Goal: Task Accomplishment & Management: Use online tool/utility

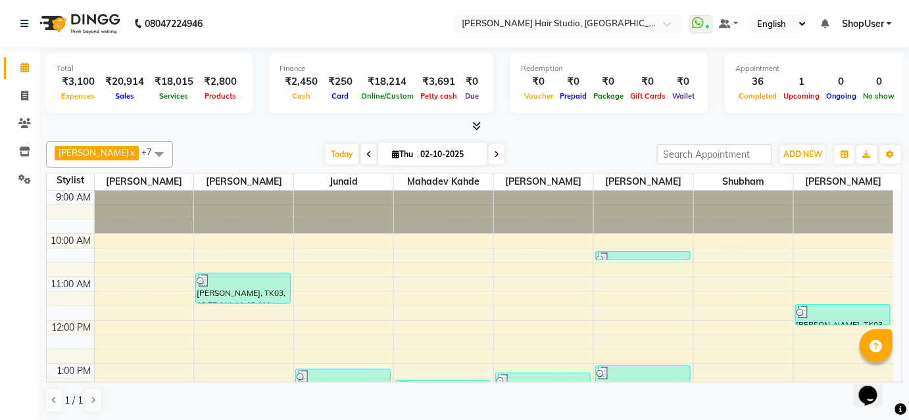
click at [87, 299] on td at bounding box center [70, 298] width 47 height 14
click at [22, 104] on link "Invoice" at bounding box center [20, 96] width 32 height 22
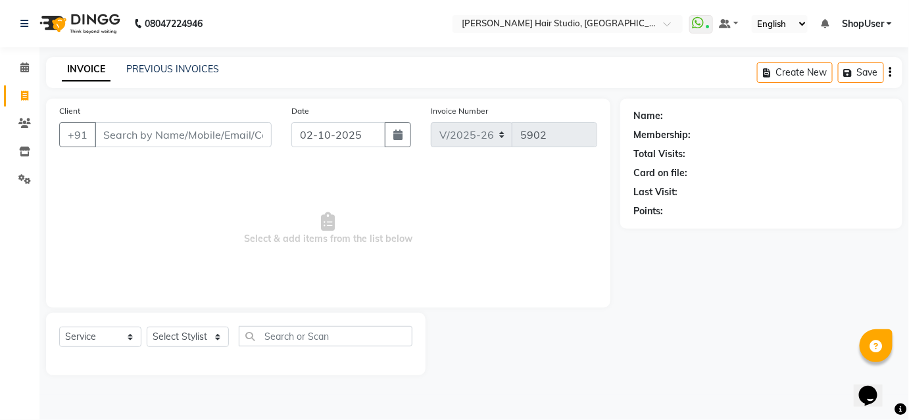
click at [22, 104] on link "Invoice" at bounding box center [20, 96] width 32 height 22
select select "service"
type input "5902"
select select "627"
click at [213, 352] on div "Select Service Product Membership Package Voucher Prepaid Gift Card Select Styl…" at bounding box center [237, 341] width 357 height 31
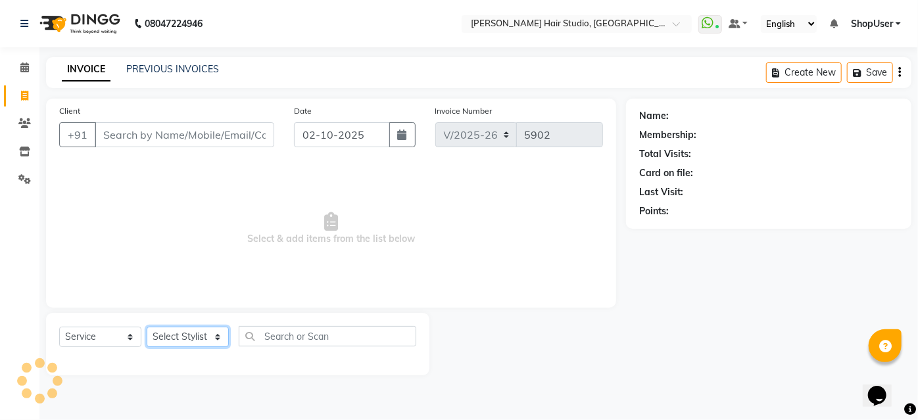
click at [213, 331] on select "Select Stylist" at bounding box center [188, 337] width 82 height 20
select select "80555"
click at [147, 327] on select "Select Stylist Ajinkya Anuja Arunesh Avinash Junaid Mahadev kahde Mohammad Pawa…" at bounding box center [188, 337] width 82 height 20
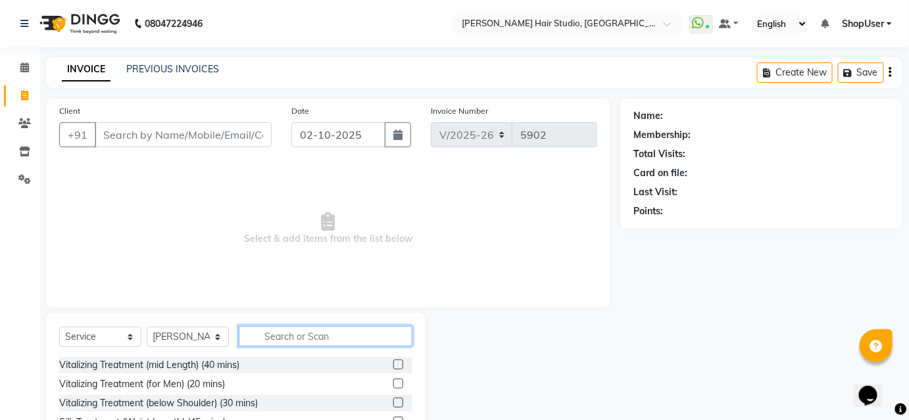
click at [304, 332] on input "text" at bounding box center [326, 336] width 174 height 20
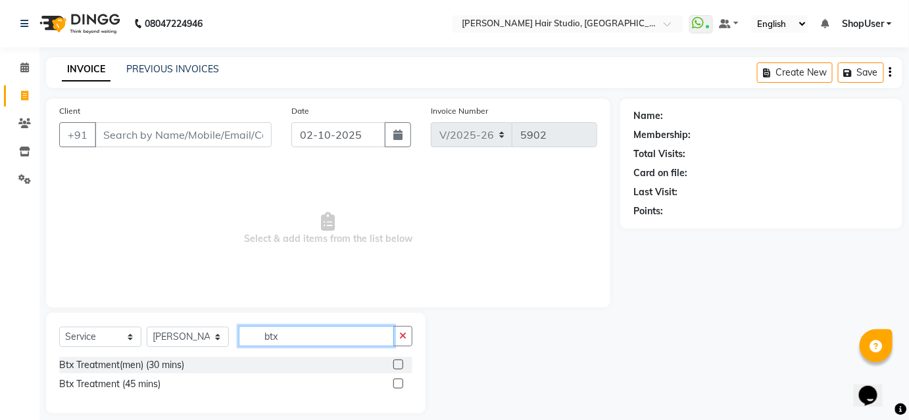
type input "btx"
click at [397, 381] on label at bounding box center [398, 384] width 10 height 10
click at [397, 381] on input "checkbox" at bounding box center [397, 384] width 9 height 9
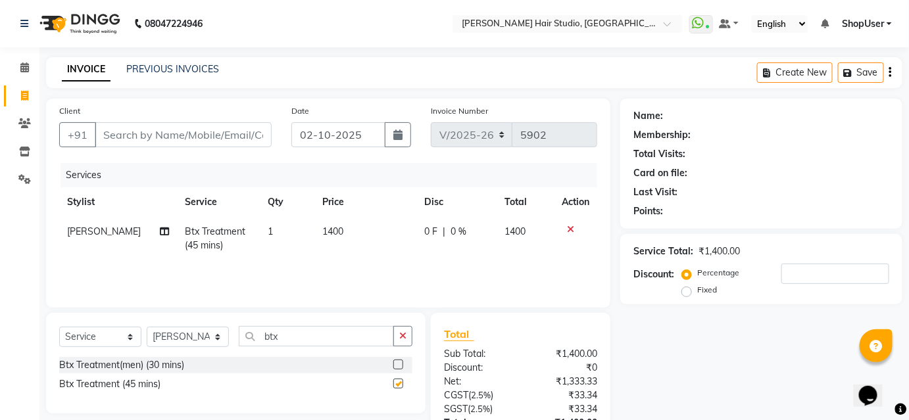
checkbox input "false"
click at [401, 331] on icon "button" at bounding box center [402, 335] width 7 height 9
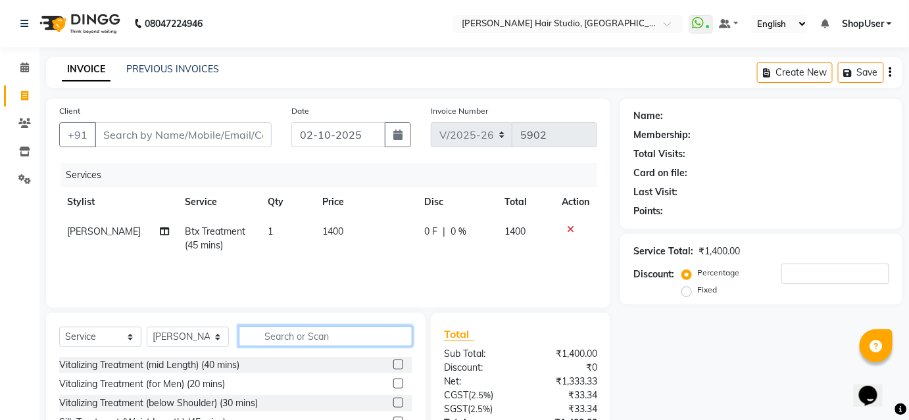
type input "1"
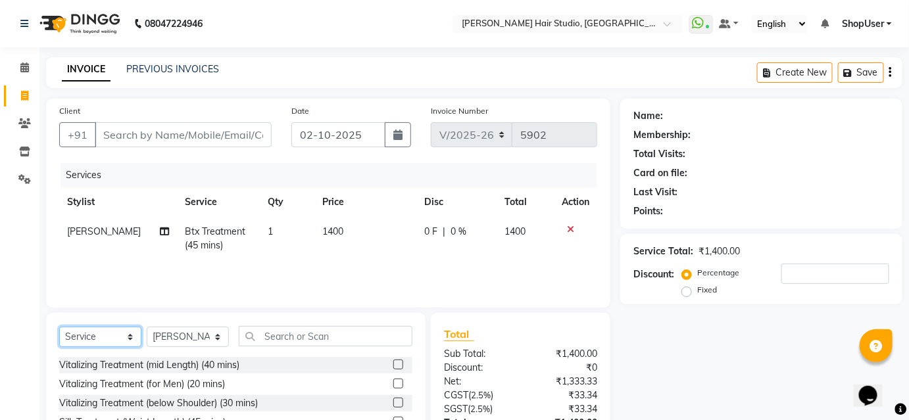
click at [110, 337] on select "Select Service Product Membership Package Voucher Prepaid Gift Card" at bounding box center [100, 337] width 82 height 20
select select "product"
click at [59, 327] on select "Select Service Product Membership Package Voucher Prepaid Gift Card" at bounding box center [100, 337] width 82 height 20
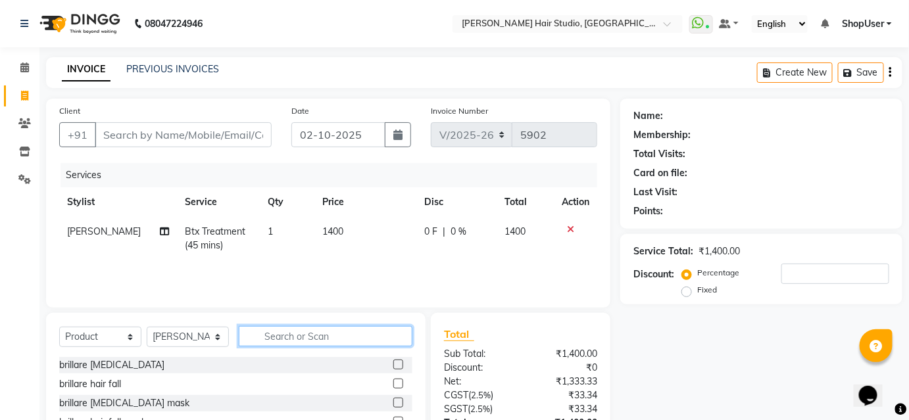
click at [310, 337] on input "text" at bounding box center [326, 336] width 174 height 20
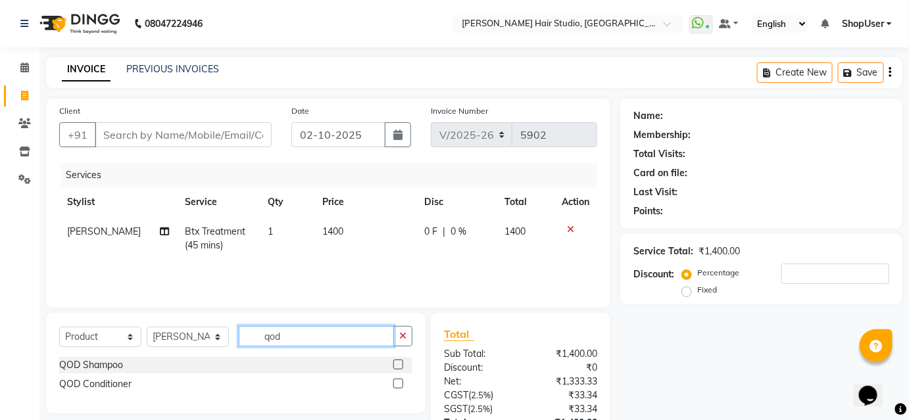
type input "qod"
click at [393, 362] on label at bounding box center [398, 365] width 10 height 10
click at [393, 362] on input "checkbox" at bounding box center [397, 365] width 9 height 9
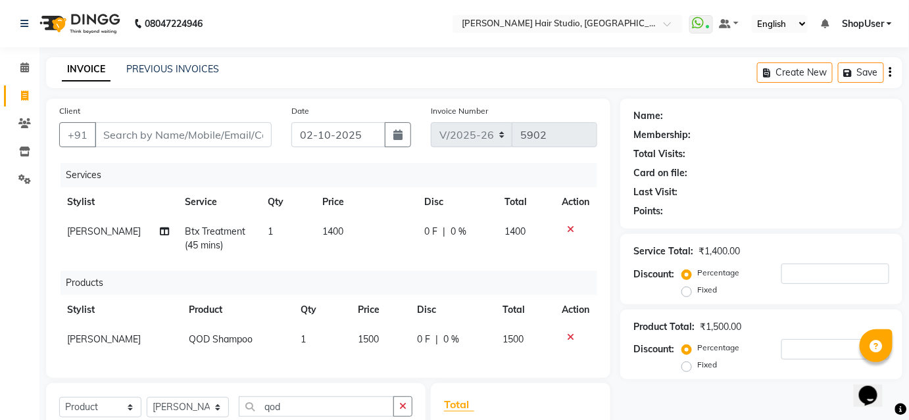
checkbox input "false"
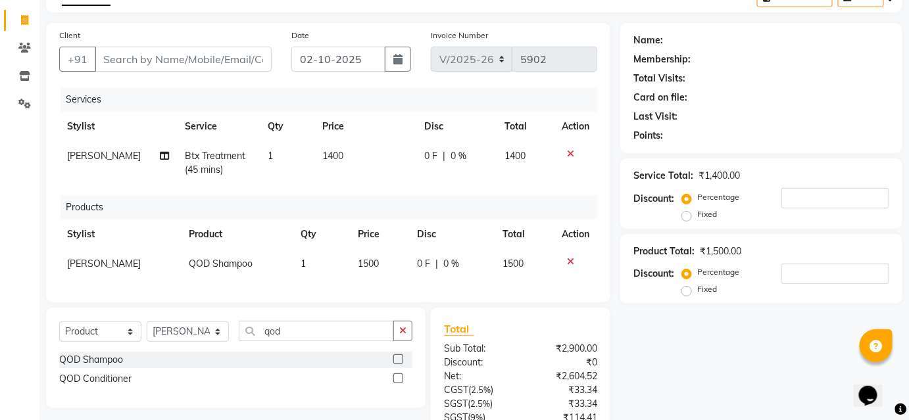
scroll to position [212, 0]
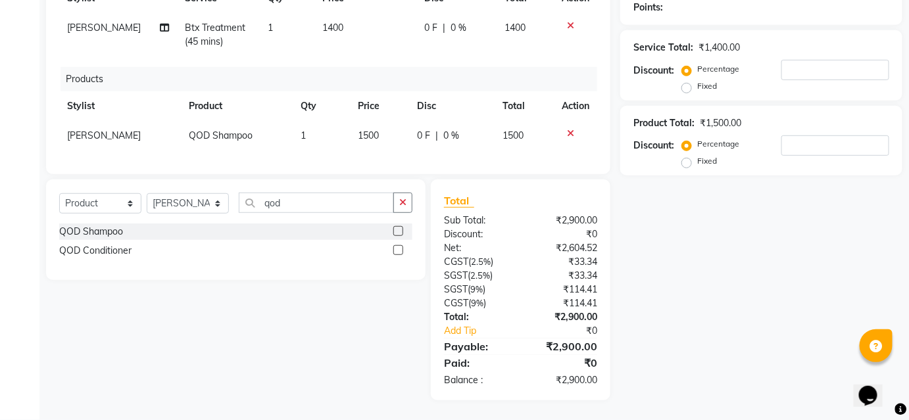
click at [401, 247] on label at bounding box center [398, 250] width 10 height 10
click at [401, 247] on input "checkbox" at bounding box center [397, 251] width 9 height 9
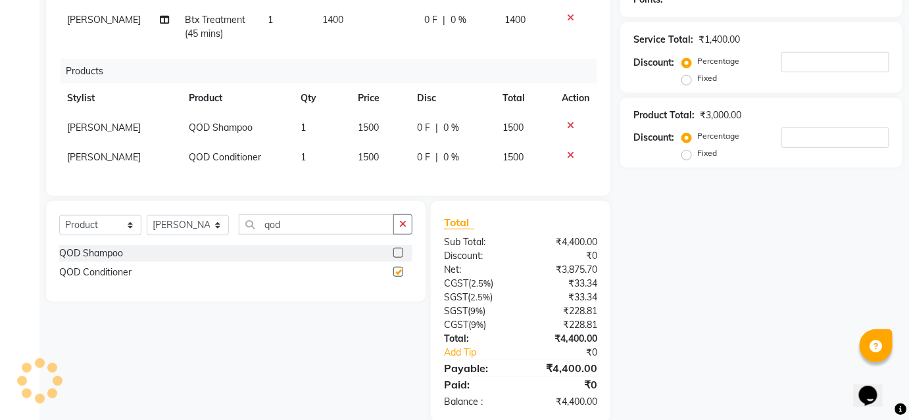
checkbox input "false"
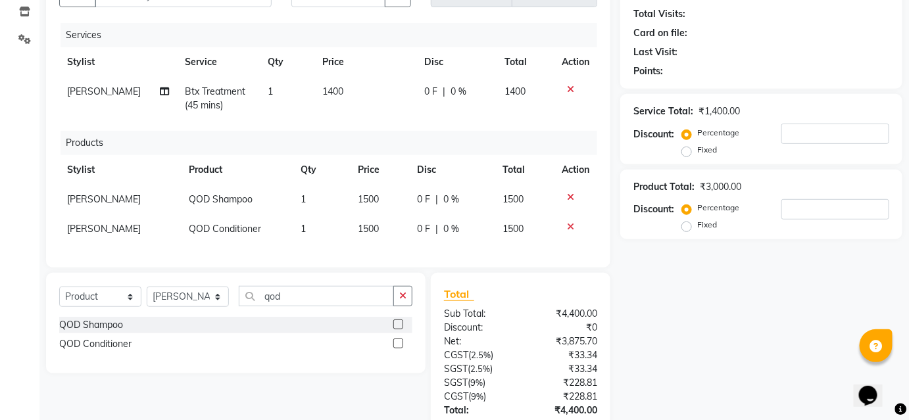
scroll to position [93, 0]
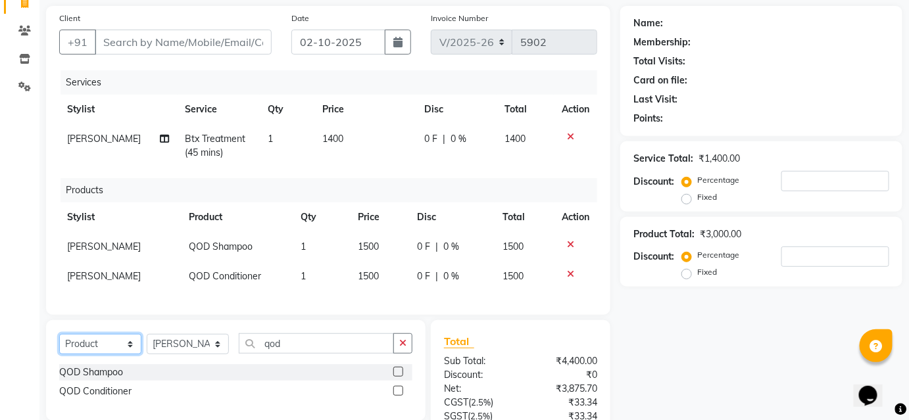
click at [101, 348] on select "Select Service Product Membership Package Voucher Prepaid Gift Card" at bounding box center [100, 344] width 82 height 20
select select "service"
click at [59, 343] on select "Select Service Product Membership Package Voucher Prepaid Gift Card" at bounding box center [100, 344] width 82 height 20
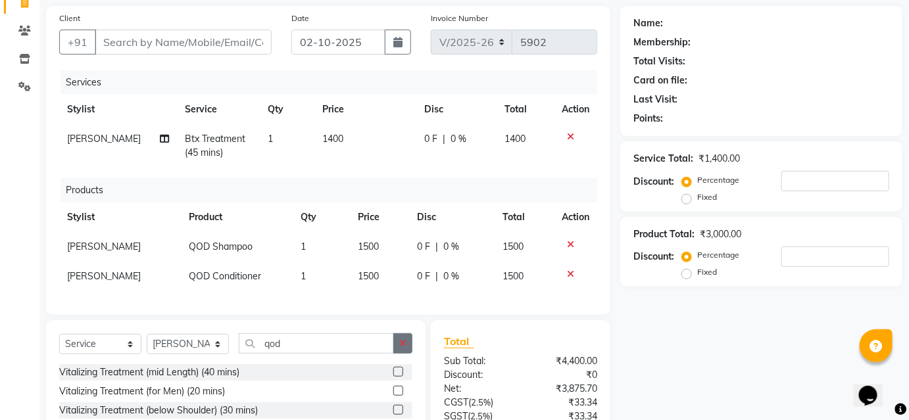
click at [408, 353] on button "button" at bounding box center [402, 343] width 19 height 20
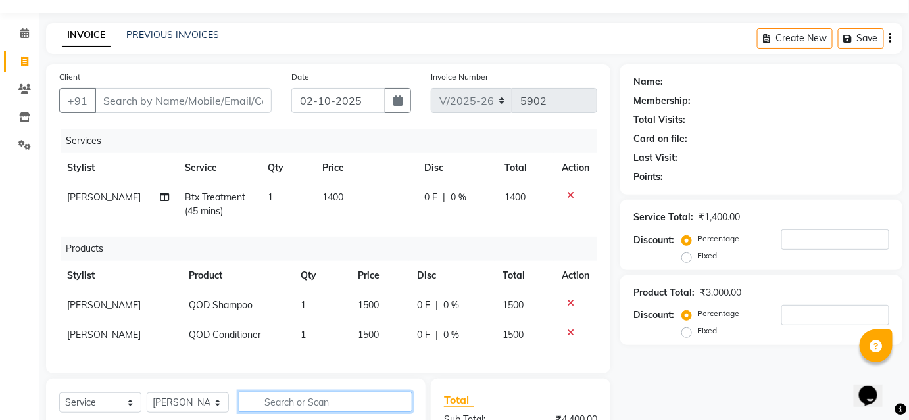
scroll to position [0, 0]
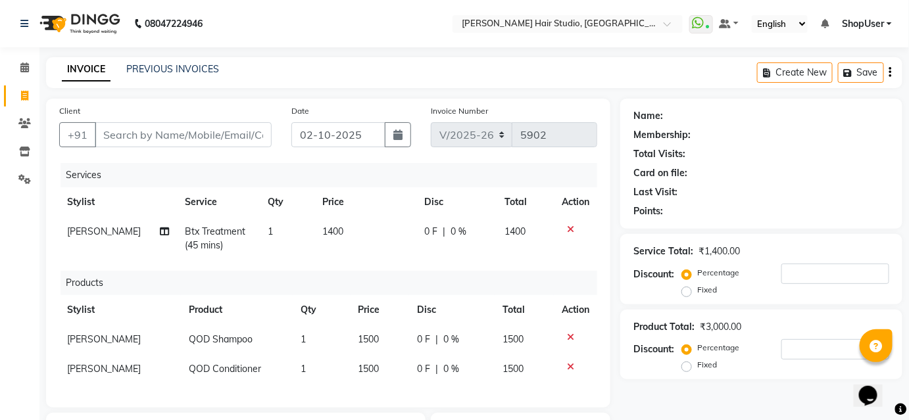
click at [337, 247] on td "1400" at bounding box center [364, 238] width 101 height 43
select select "80555"
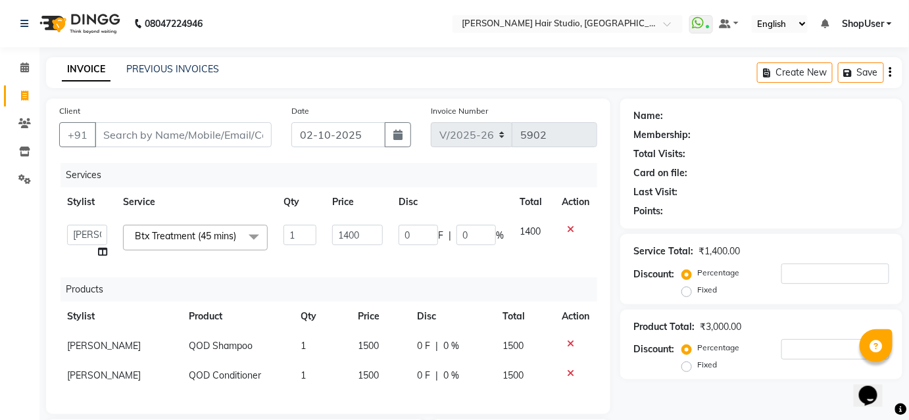
click at [362, 222] on td "1400" at bounding box center [357, 242] width 66 height 50
click at [377, 231] on input "1400" at bounding box center [357, 235] width 51 height 20
click at [567, 226] on icon at bounding box center [570, 229] width 7 height 9
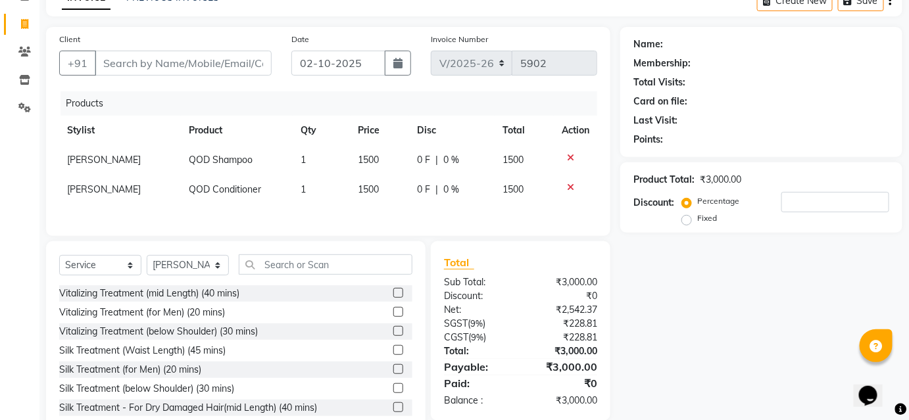
scroll to position [107, 0]
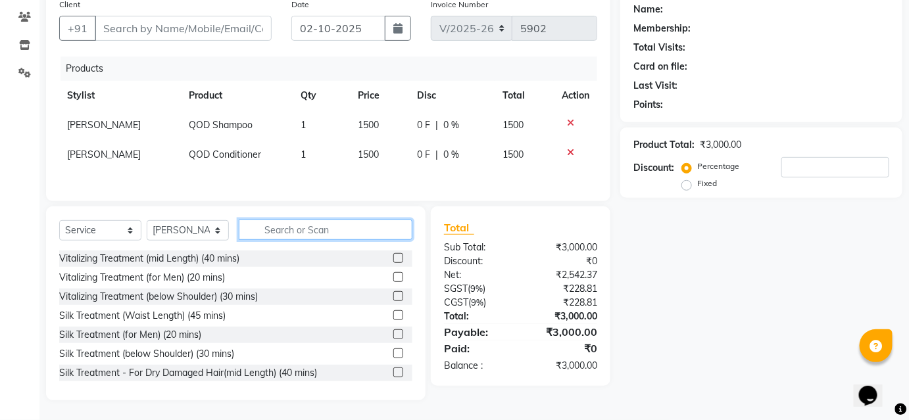
click at [381, 228] on input "text" at bounding box center [326, 230] width 174 height 20
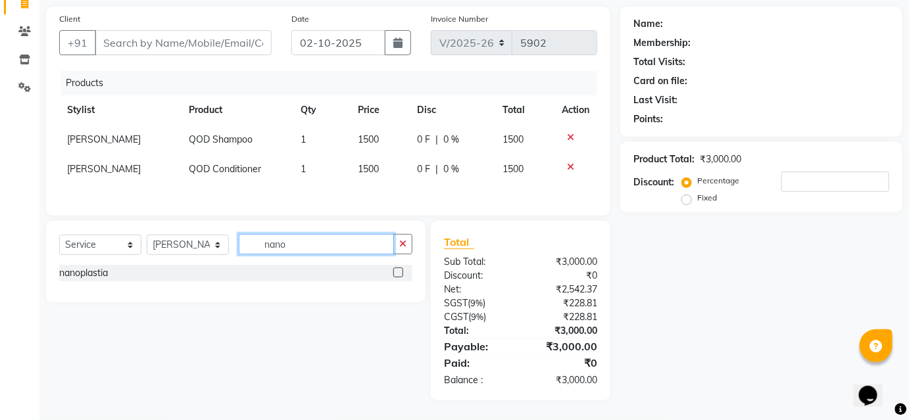
type input "nano"
click at [401, 270] on label at bounding box center [398, 273] width 10 height 10
click at [401, 270] on input "checkbox" at bounding box center [397, 273] width 9 height 9
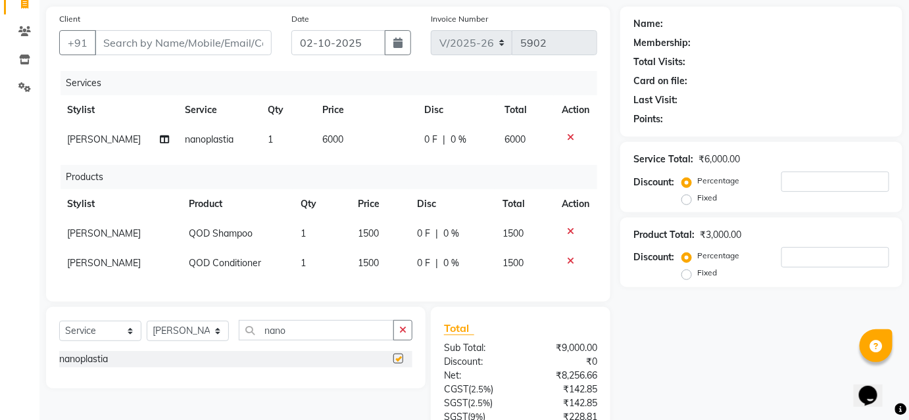
checkbox input "false"
click at [364, 124] on th "Price" at bounding box center [364, 110] width 101 height 30
click at [363, 131] on td "6000" at bounding box center [364, 140] width 101 height 30
select select "80555"
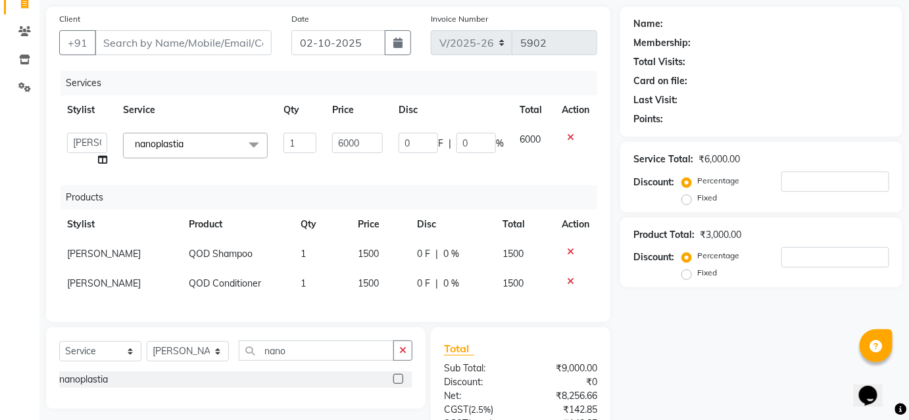
click at [363, 131] on td "6000" at bounding box center [357, 150] width 66 height 50
click at [377, 140] on input "6000" at bounding box center [357, 143] width 51 height 20
type input "6500"
drag, startPoint x: 417, startPoint y: 199, endPoint x: 429, endPoint y: 197, distance: 12.6
click at [418, 199] on div "Services Stylist Service Qty Price Disc Total Action Ajinkya Anuja Arunesh Avin…" at bounding box center [328, 190] width 538 height 238
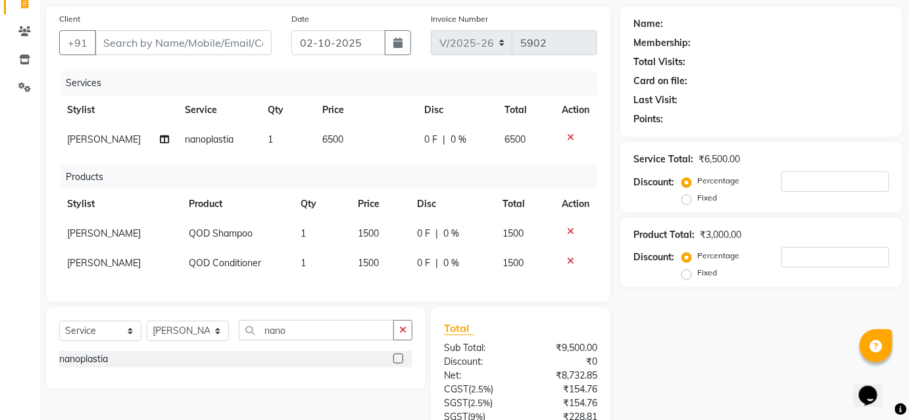
click at [431, 200] on th "Disc" at bounding box center [451, 204] width 85 height 30
click at [477, 209] on th "Disc" at bounding box center [451, 204] width 85 height 30
click at [396, 234] on td "1500" at bounding box center [379, 234] width 59 height 30
select select "80555"
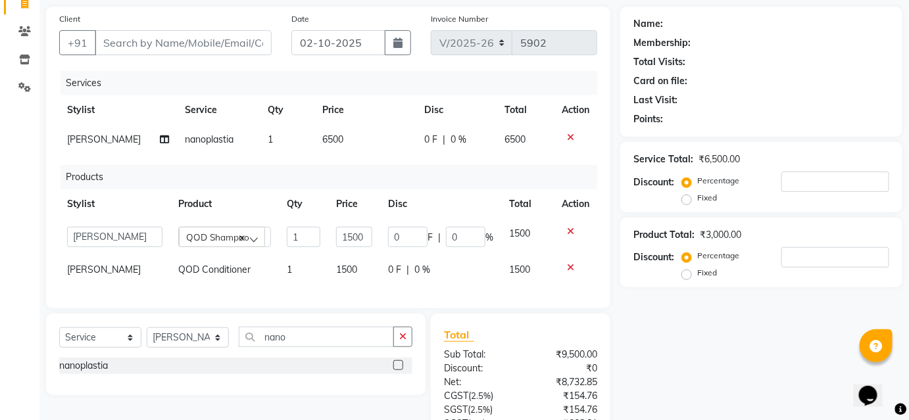
click at [370, 271] on td "1500" at bounding box center [354, 270] width 52 height 30
select select "80555"
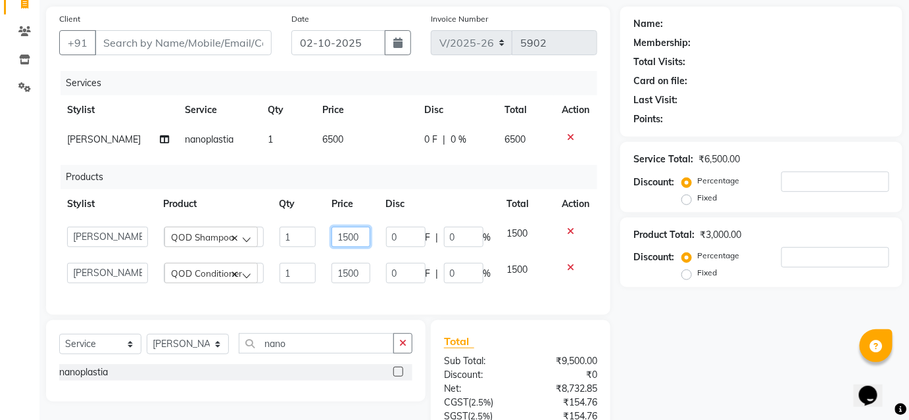
click at [370, 245] on input "1500" at bounding box center [350, 237] width 39 height 20
type input "1650"
click at [362, 273] on input "1500" at bounding box center [350, 273] width 39 height 20
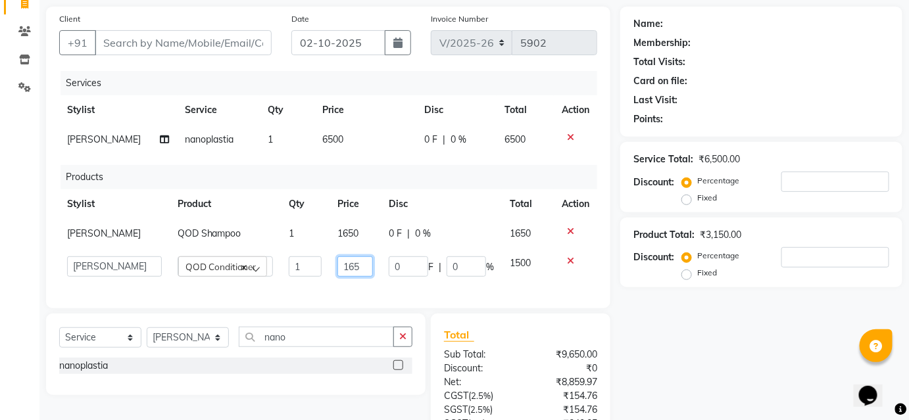
type input "1650"
click at [438, 191] on th "Disc" at bounding box center [441, 204] width 121 height 30
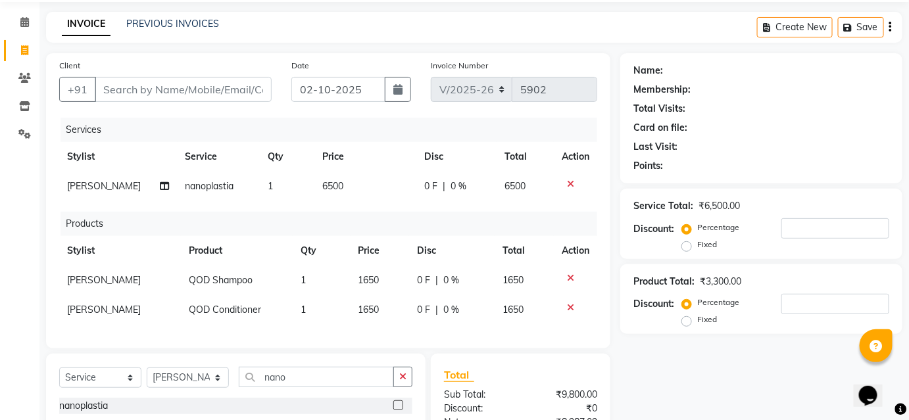
scroll to position [0, 0]
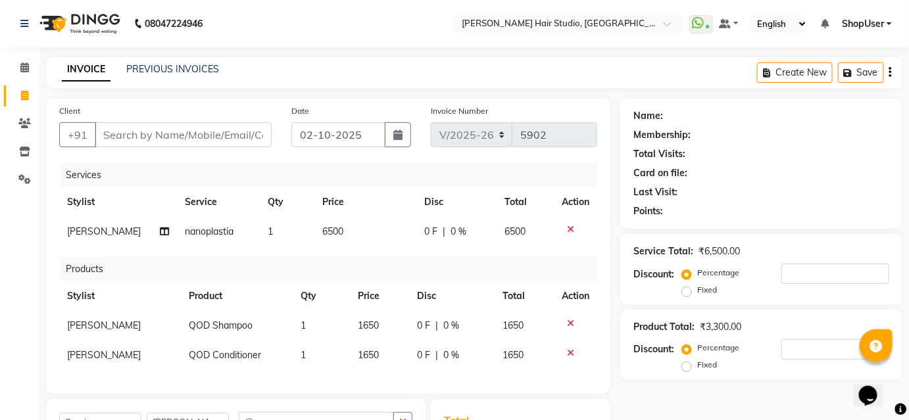
drag, startPoint x: 231, startPoint y: 117, endPoint x: 217, endPoint y: 143, distance: 29.1
click at [229, 120] on div "Client +91" at bounding box center [165, 131] width 232 height 54
click at [217, 142] on input "Client" at bounding box center [183, 134] width 177 height 25
click at [226, 138] on input "Client" at bounding box center [183, 134] width 177 height 25
type input "8"
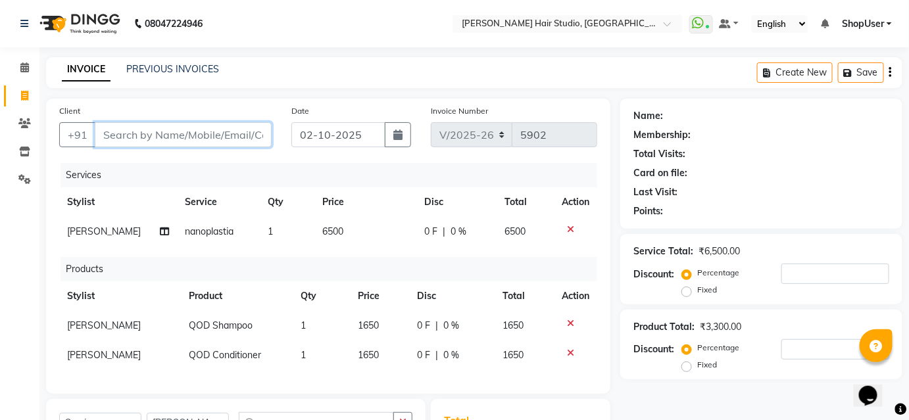
type input "0"
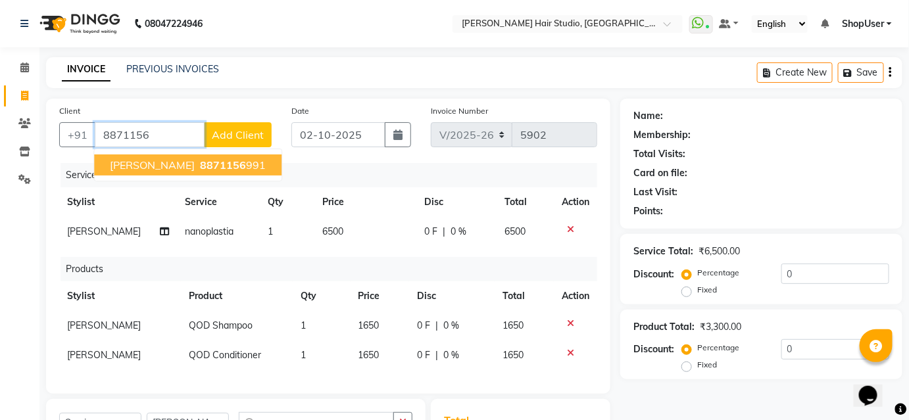
click at [205, 171] on ngb-highlight "8871156 991" at bounding box center [231, 164] width 68 height 13
type input "8871156991"
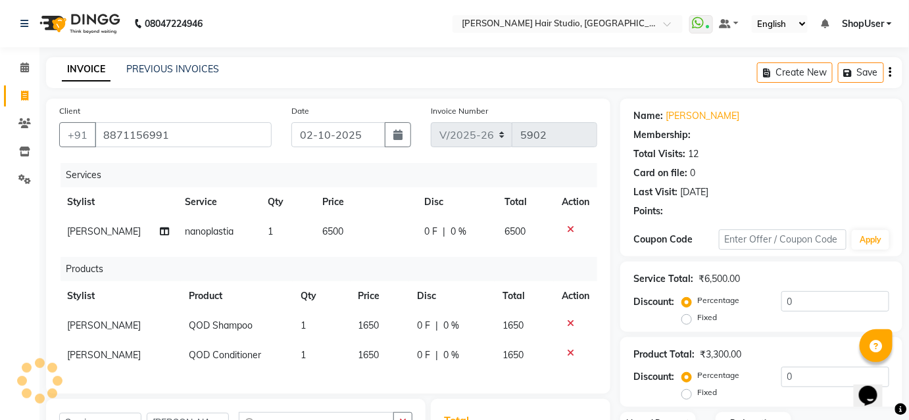
select select "1: Object"
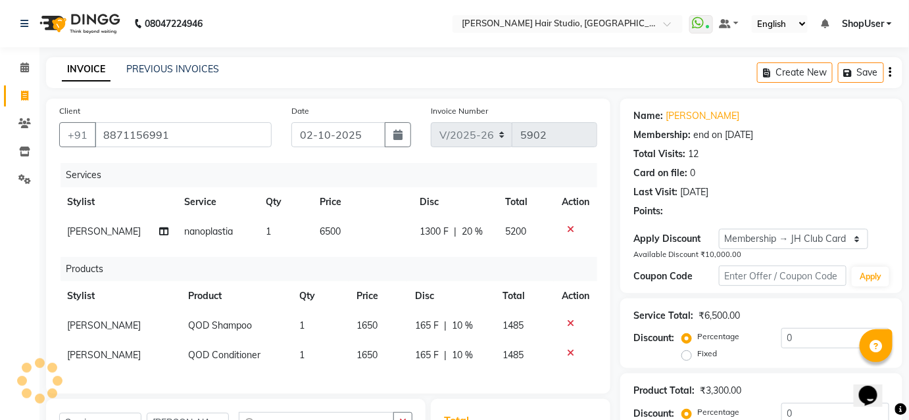
type input "10"
type input "20"
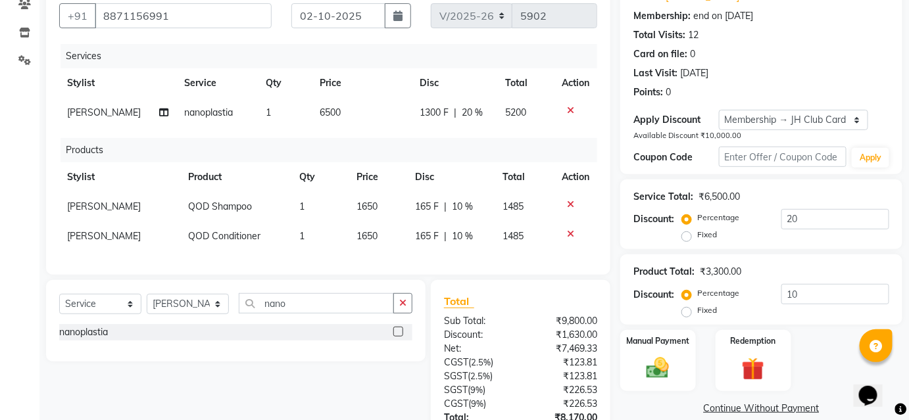
click at [491, 113] on td "1300 F | 20 %" at bounding box center [454, 113] width 85 height 30
select select "80555"
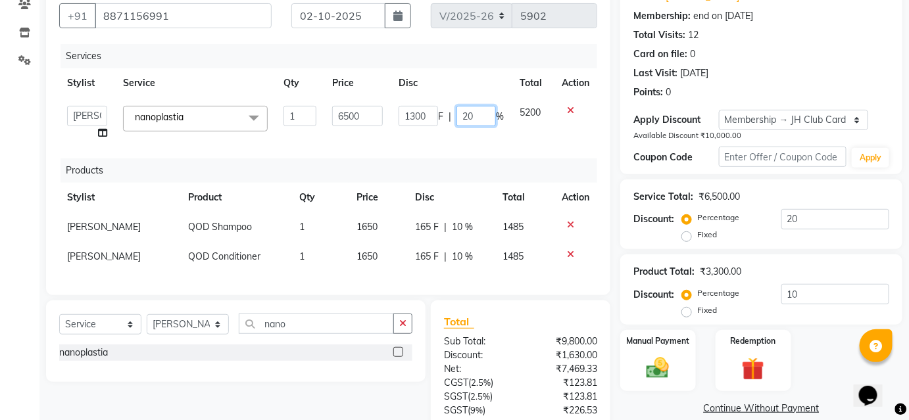
click at [480, 114] on input "20" at bounding box center [475, 116] width 39 height 20
type input "2"
type input "0"
click at [519, 62] on div "Services" at bounding box center [333, 56] width 546 height 24
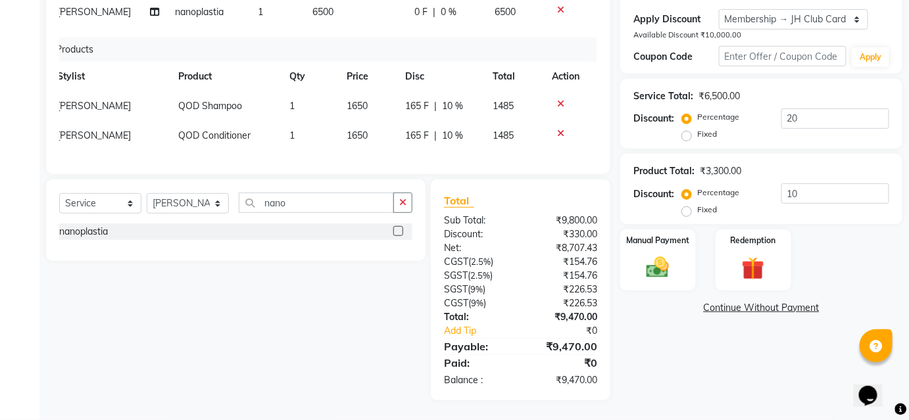
scroll to position [0, 0]
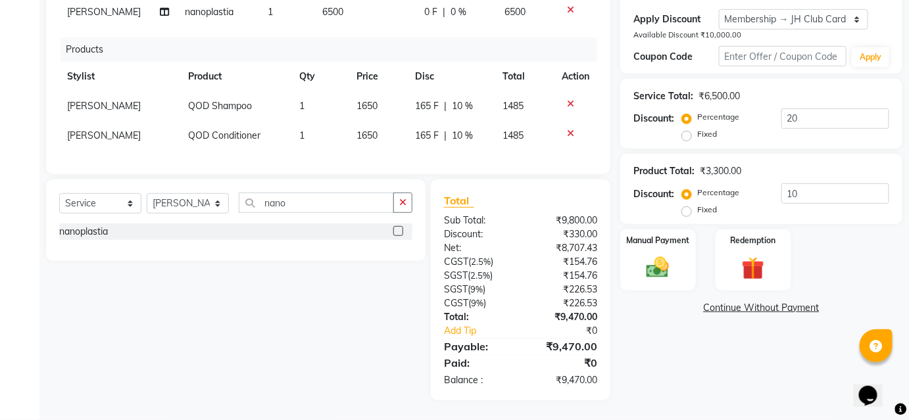
click at [475, 62] on th "Disc" at bounding box center [451, 77] width 88 height 30
click at [652, 239] on div "Manual Payment" at bounding box center [658, 260] width 78 height 64
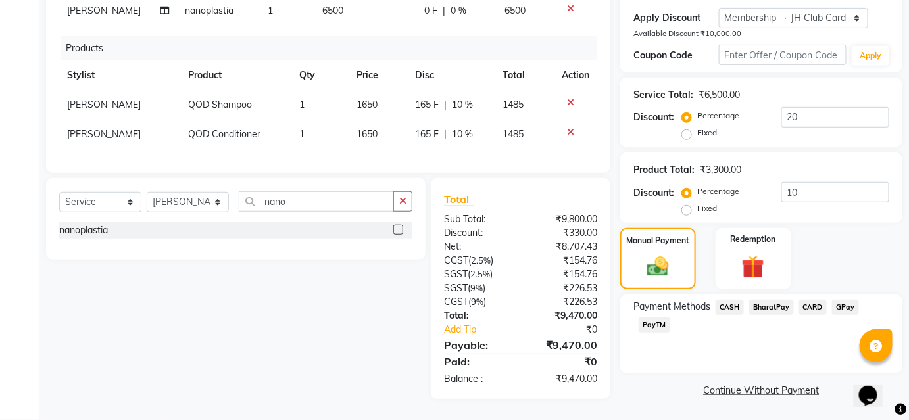
click at [780, 302] on span "BharatPay" at bounding box center [771, 307] width 45 height 15
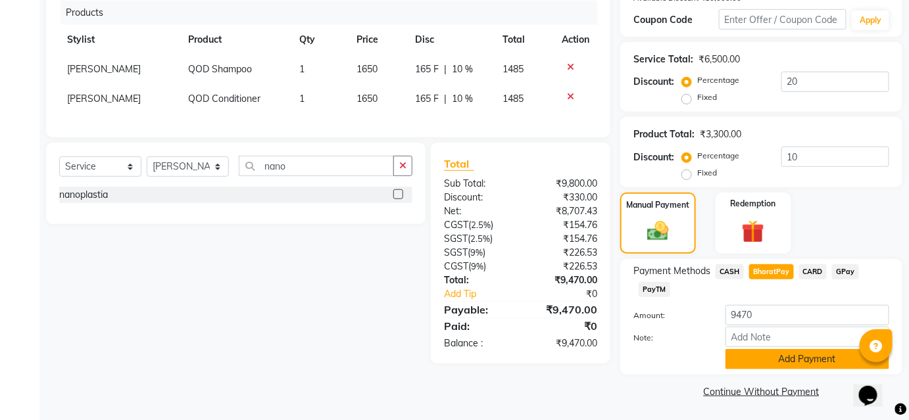
click at [784, 350] on button "Add Payment" at bounding box center [807, 359] width 164 height 20
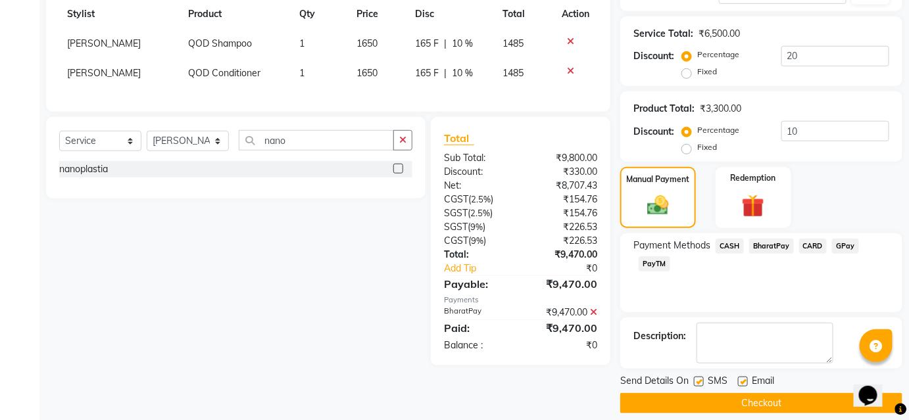
scroll to position [294, 0]
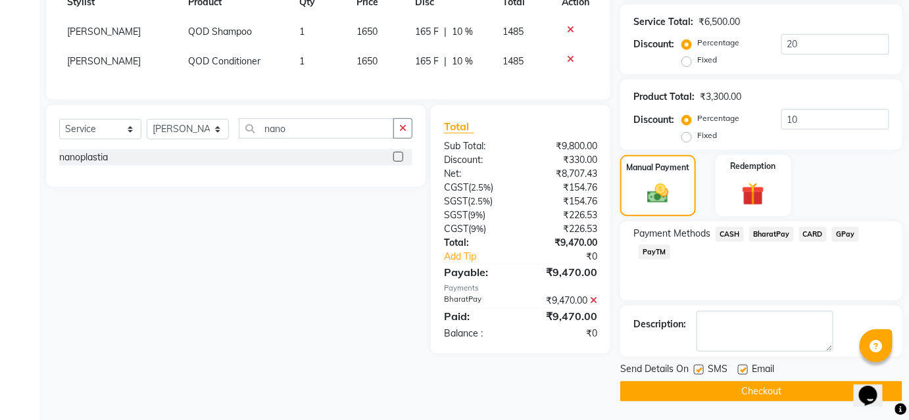
click at [777, 392] on button "Checkout" at bounding box center [761, 391] width 282 height 20
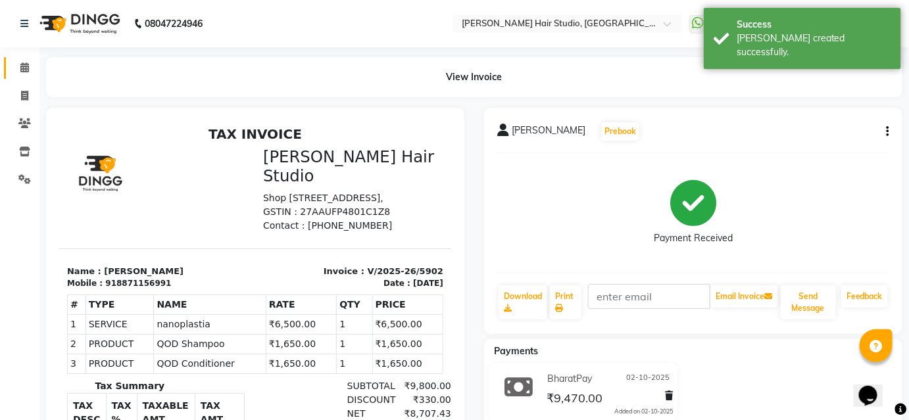
click at [24, 76] on link "Calendar" at bounding box center [20, 68] width 32 height 22
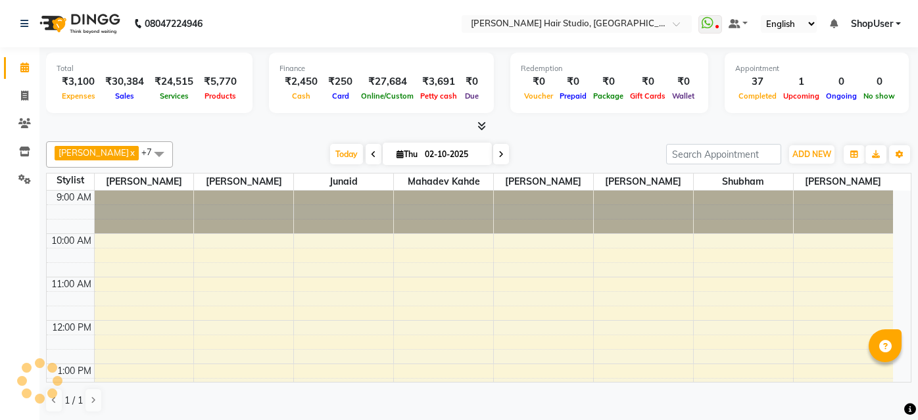
select select "en"
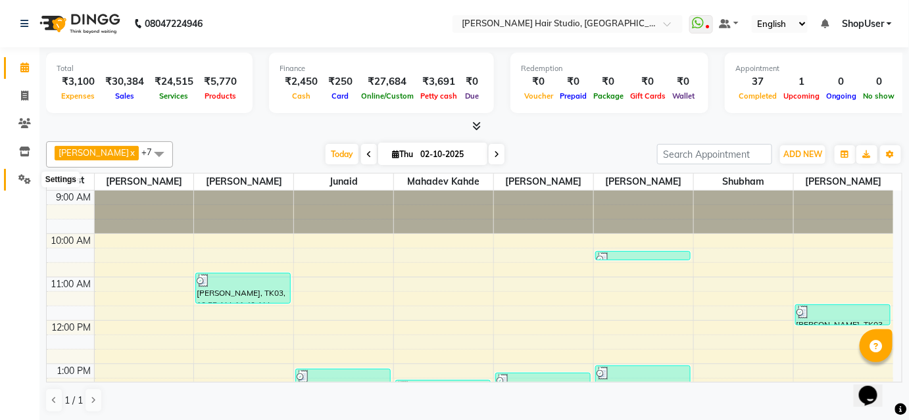
click at [28, 186] on span at bounding box center [24, 179] width 23 height 15
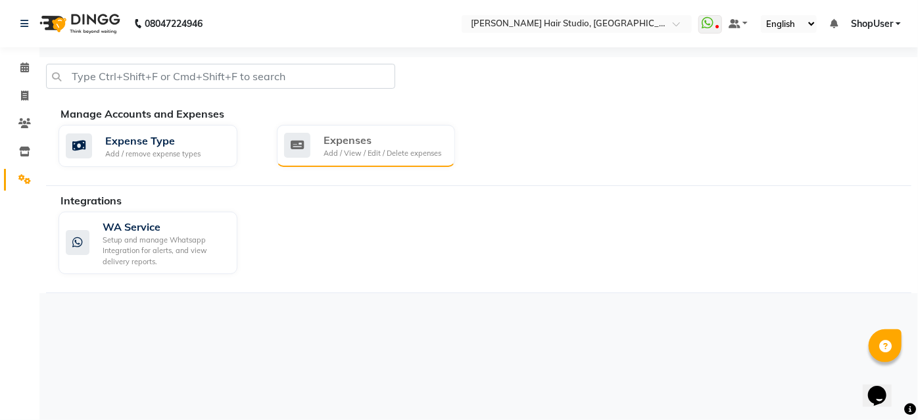
click at [329, 145] on div "Expenses" at bounding box center [383, 140] width 118 height 16
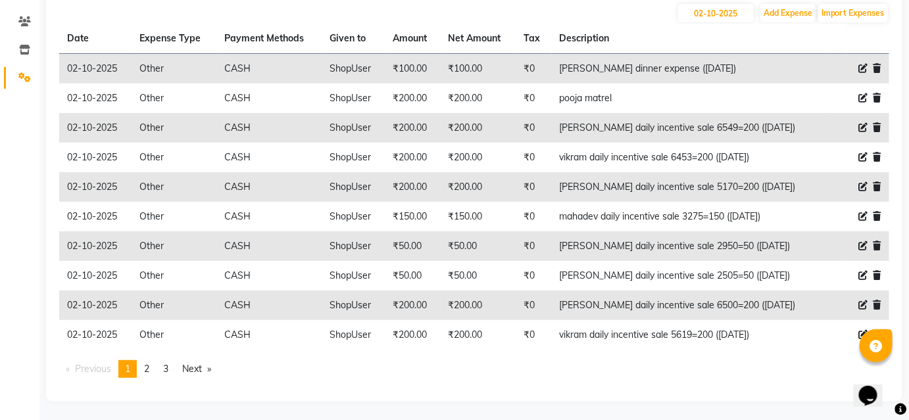
scroll to position [103, 0]
click at [147, 366] on span "2" at bounding box center [146, 368] width 5 height 12
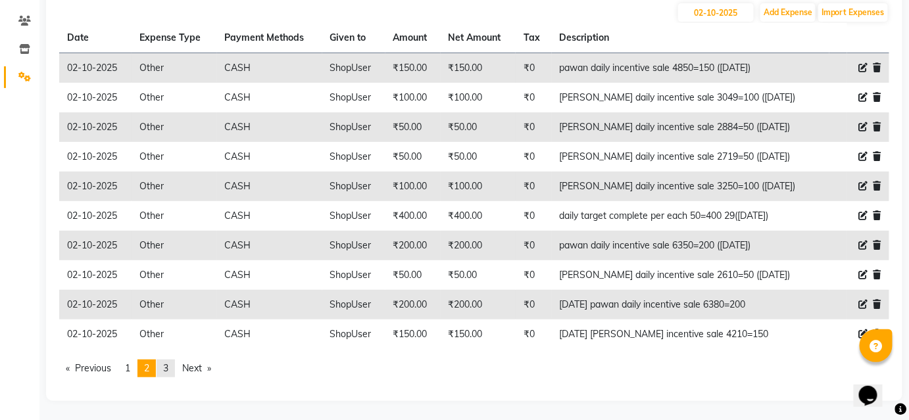
click at [168, 374] on link "page 3" at bounding box center [166, 369] width 18 height 18
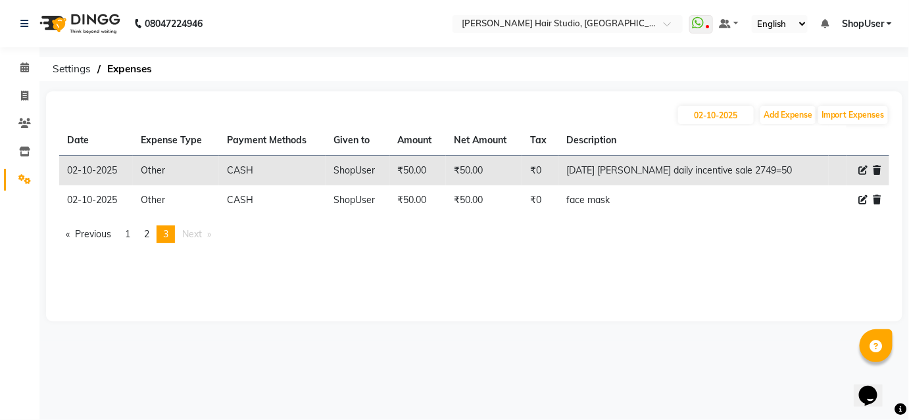
scroll to position [0, 0]
click at [24, 76] on link "Calendar" at bounding box center [20, 68] width 32 height 22
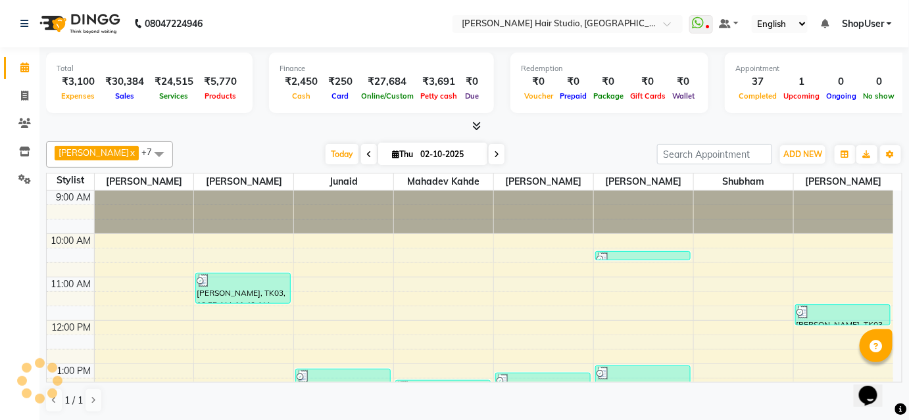
scroll to position [382, 0]
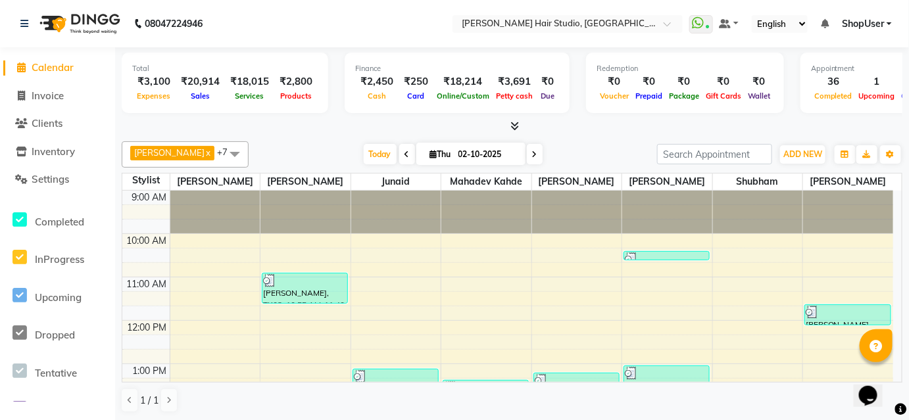
click at [19, 22] on div "08047224946" at bounding box center [112, 23] width 202 height 37
